Goal: Find specific page/section: Find specific page/section

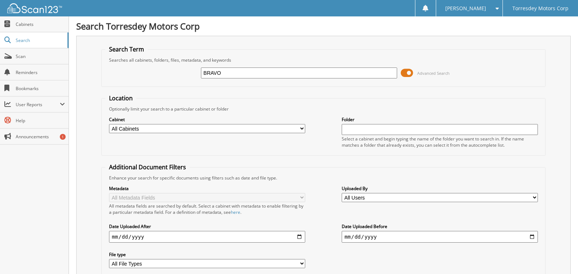
type input "BRAVO CADILLAC"
click at [356, 130] on input "text" at bounding box center [440, 129] width 196 height 11
type input "BRAVO CADILLAC"
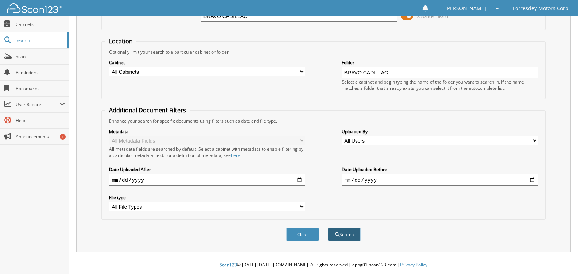
click at [345, 236] on button "Search" at bounding box center [344, 234] width 33 height 13
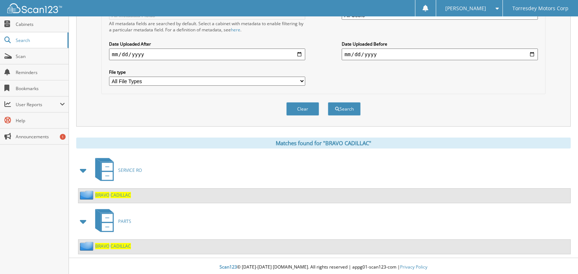
scroll to position [185, 0]
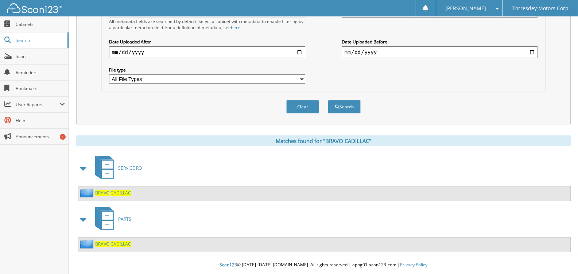
click at [107, 224] on icon at bounding box center [107, 225] width 11 height 8
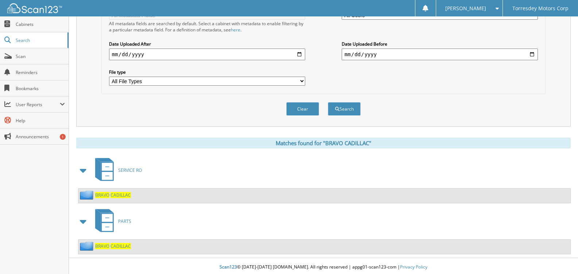
scroll to position [185, 0]
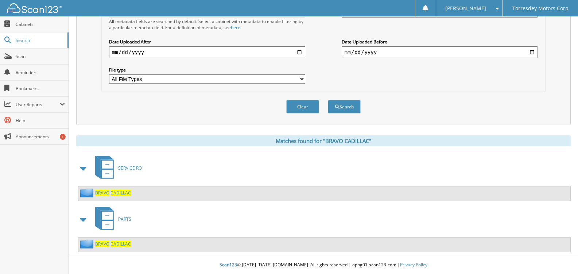
click at [92, 245] on img at bounding box center [87, 243] width 15 height 9
click at [102, 242] on span "BRAVO" at bounding box center [102, 244] width 14 height 6
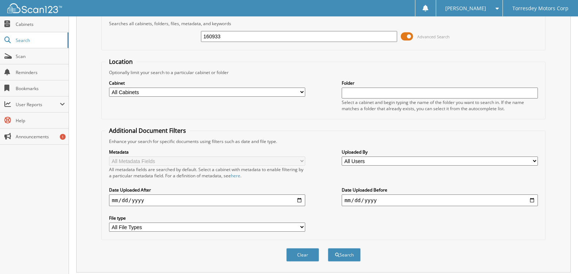
scroll to position [57, 0]
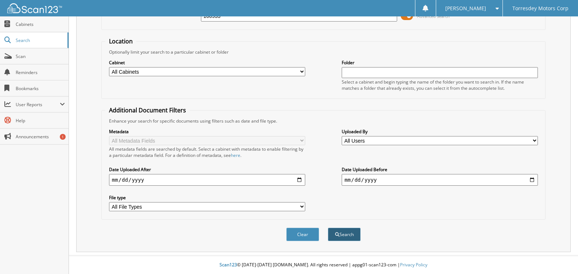
type input "160933"
click at [350, 231] on button "Search" at bounding box center [344, 234] width 33 height 13
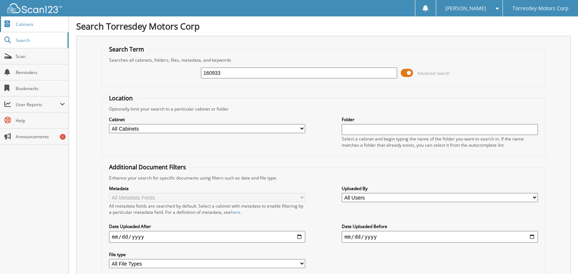
click at [27, 23] on span "Cabinets" at bounding box center [40, 24] width 49 height 6
